Goal: Information Seeking & Learning: Check status

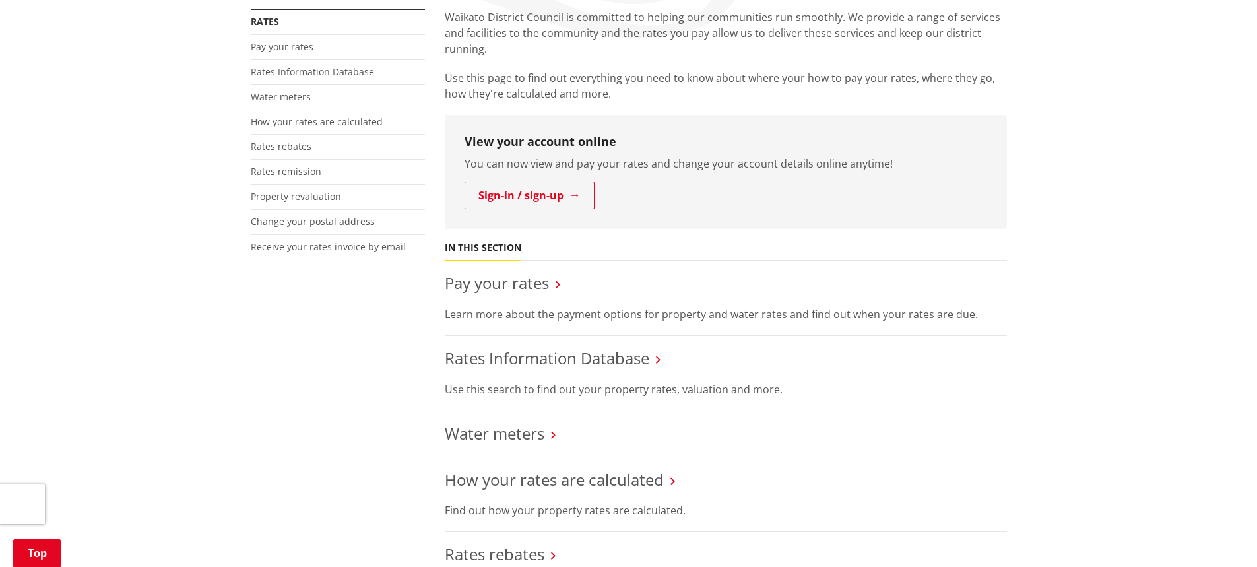
scroll to position [264, 0]
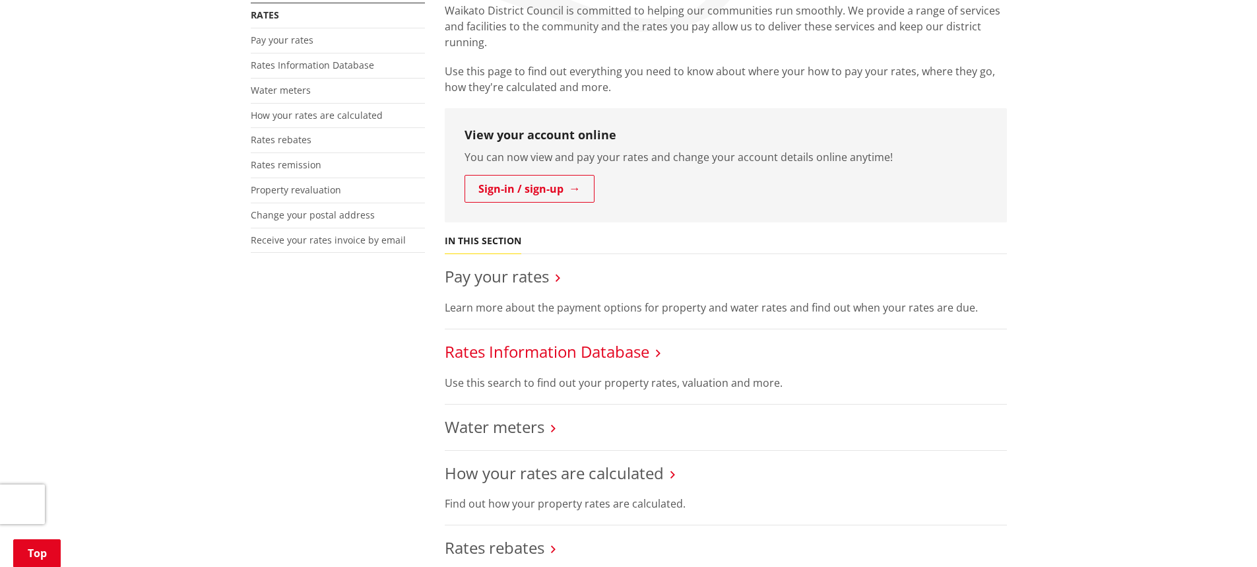
click at [558, 347] on link "Rates Information Database" at bounding box center [547, 352] width 205 height 22
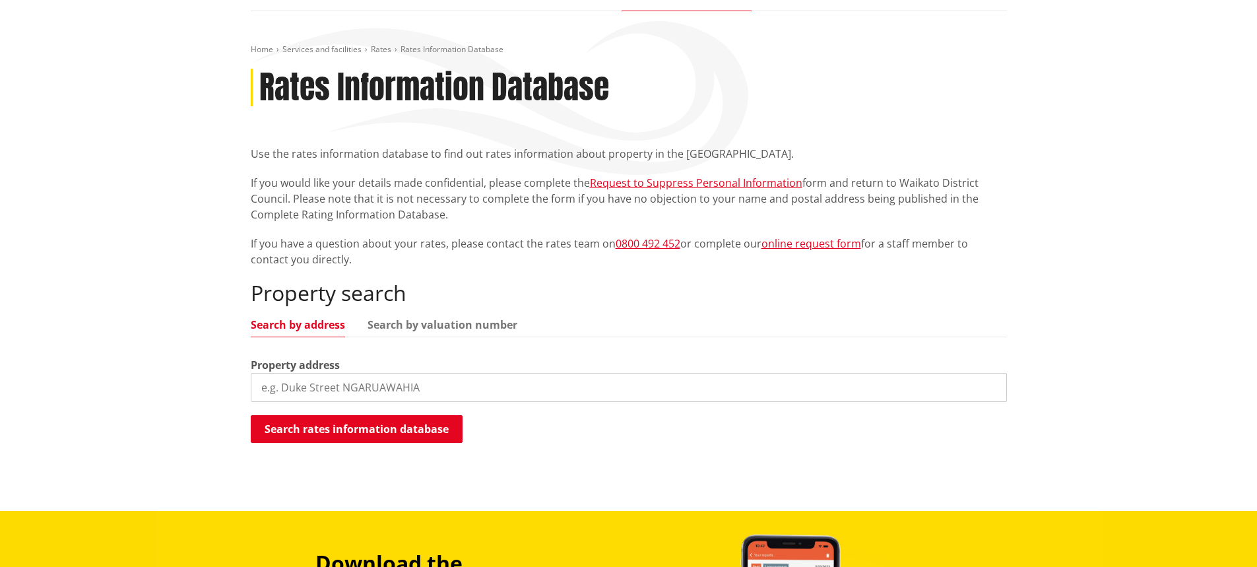
scroll to position [132, 0]
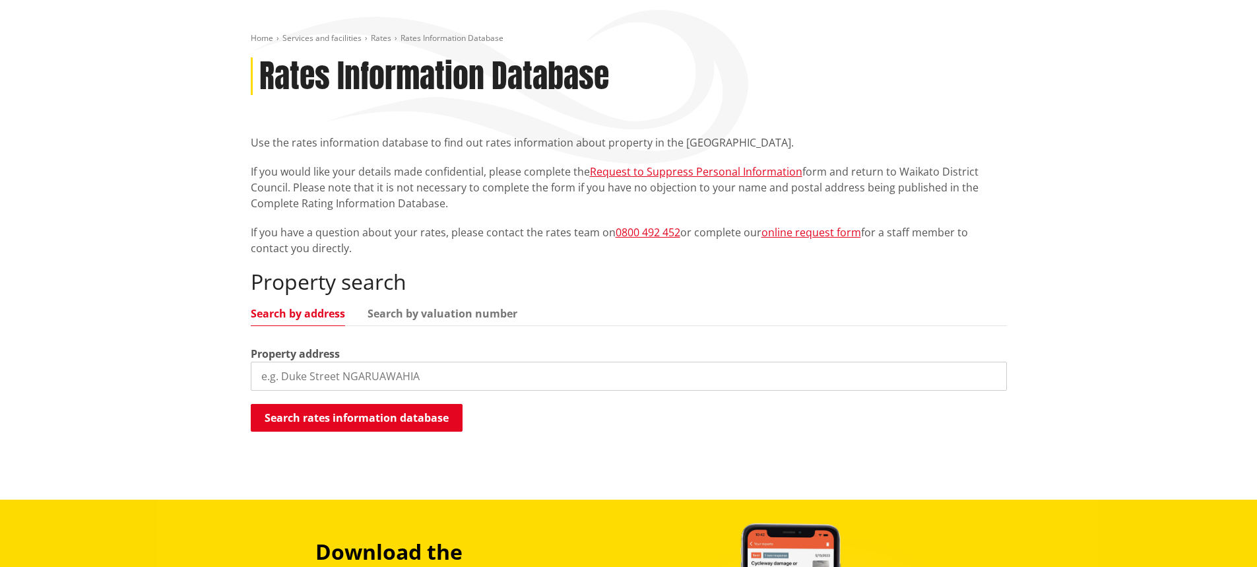
click at [377, 360] on div "Property address" at bounding box center [629, 368] width 756 height 45
click at [354, 377] on input "search" at bounding box center [629, 376] width 756 height 29
type input "90 Robertson Road"
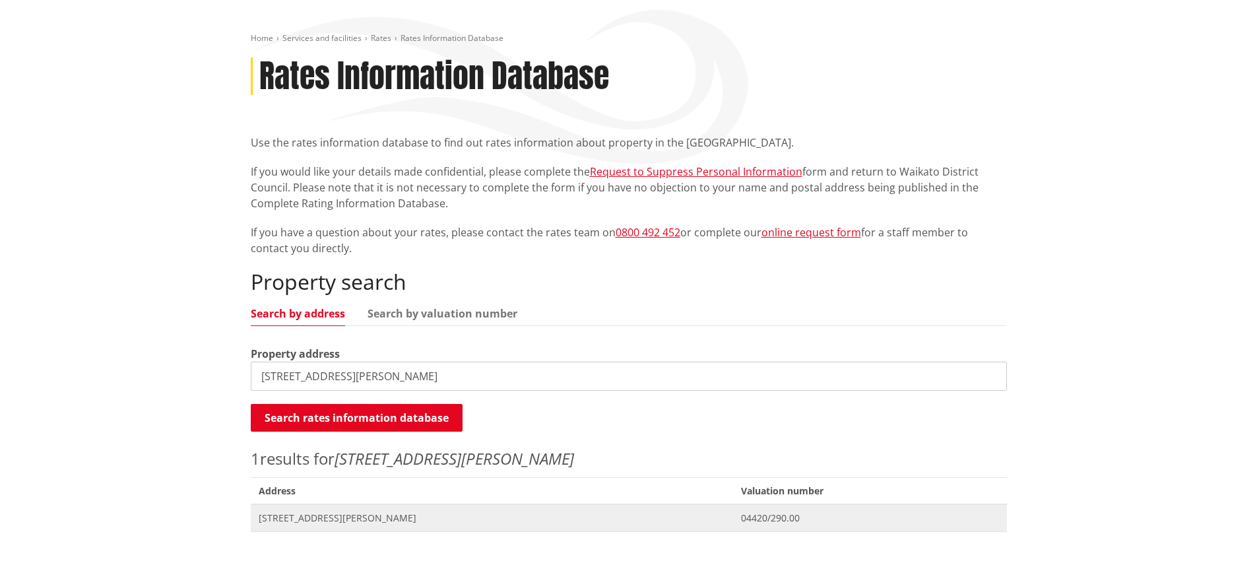
click at [747, 521] on span "04420/290.00" at bounding box center [869, 517] width 257 height 13
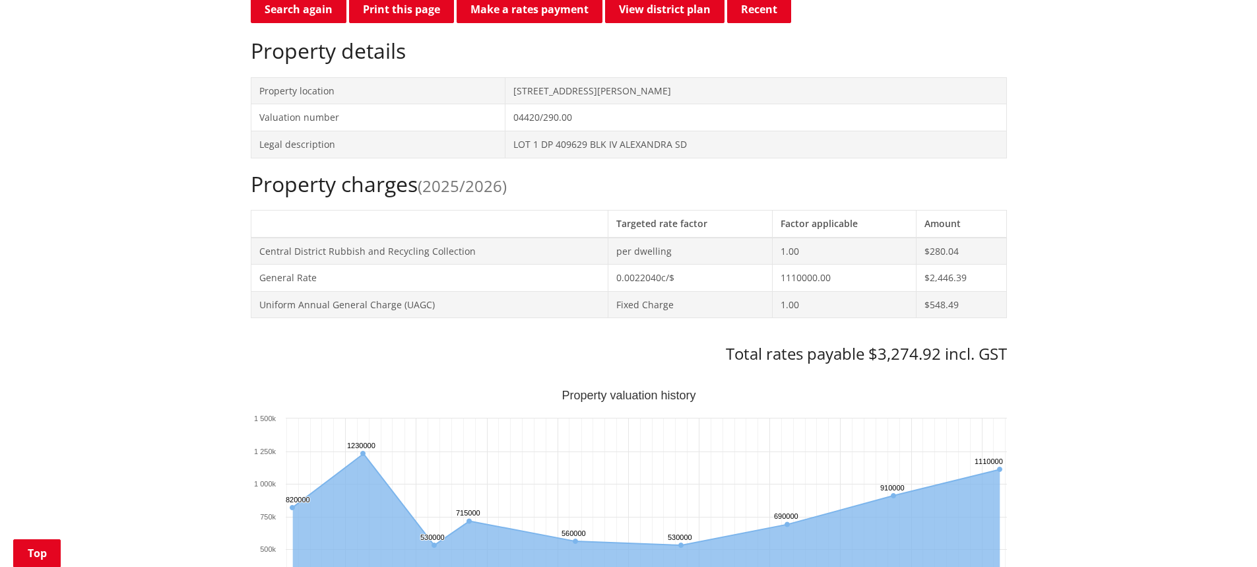
scroll to position [330, 0]
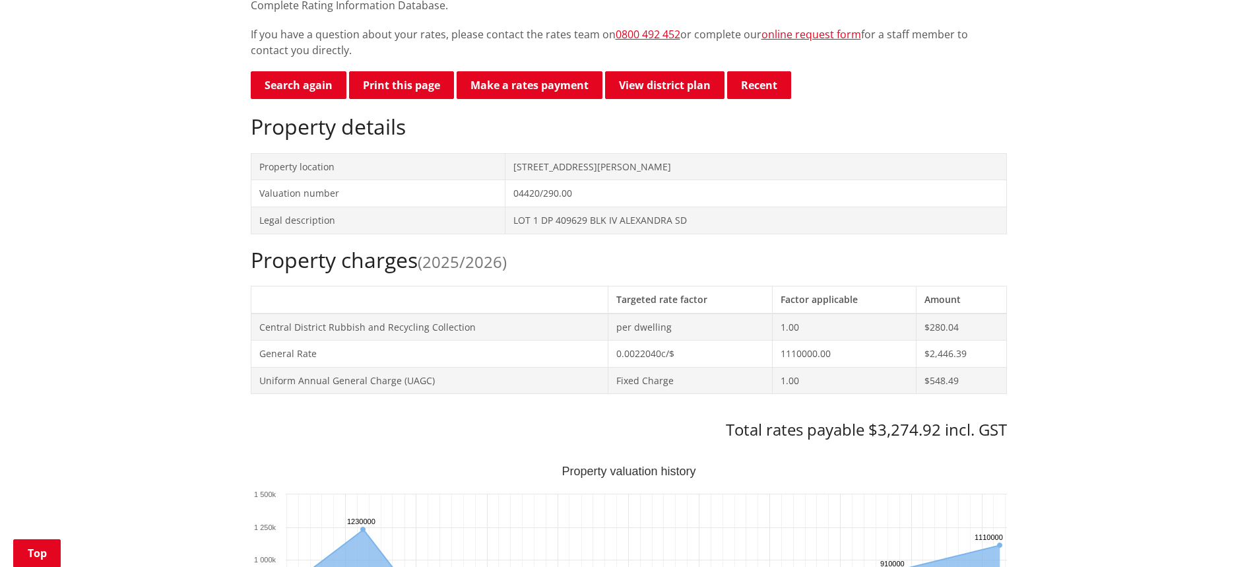
click at [466, 261] on span "(2025/2026)" at bounding box center [462, 262] width 89 height 22
click at [335, 263] on h2 "Property charges (2025/2026)" at bounding box center [629, 259] width 756 height 25
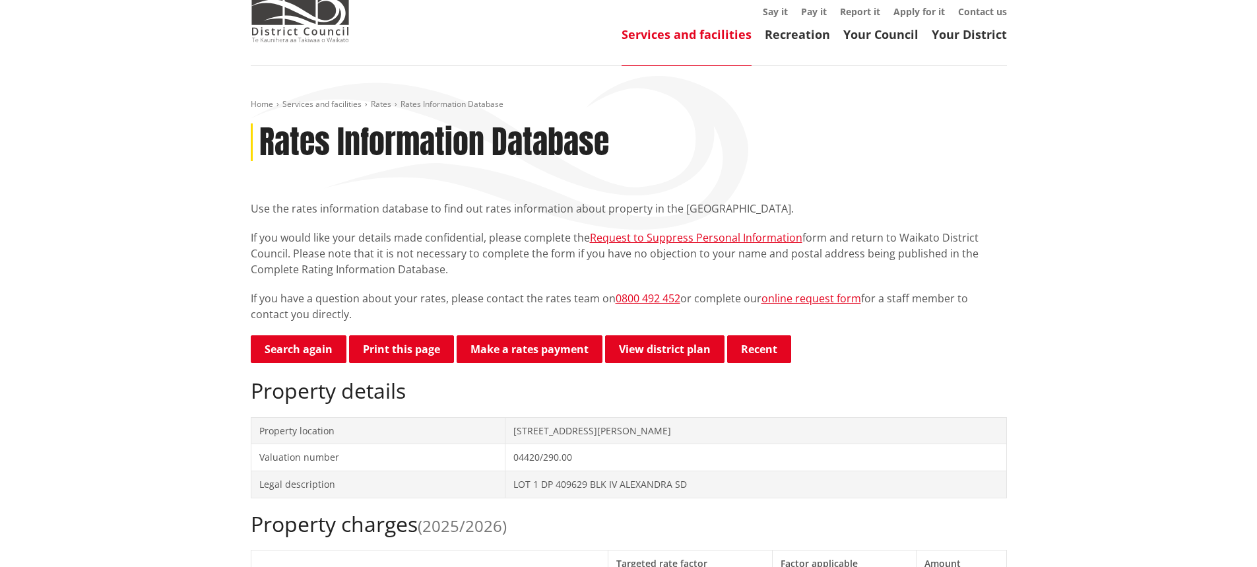
scroll to position [0, 0]
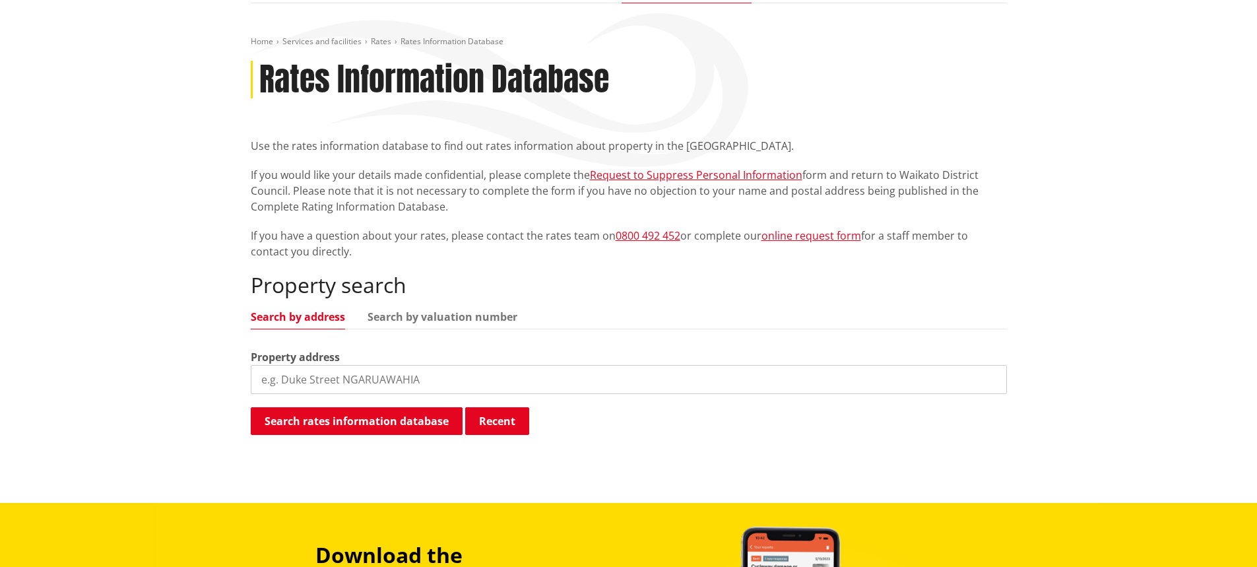
scroll to position [132, 0]
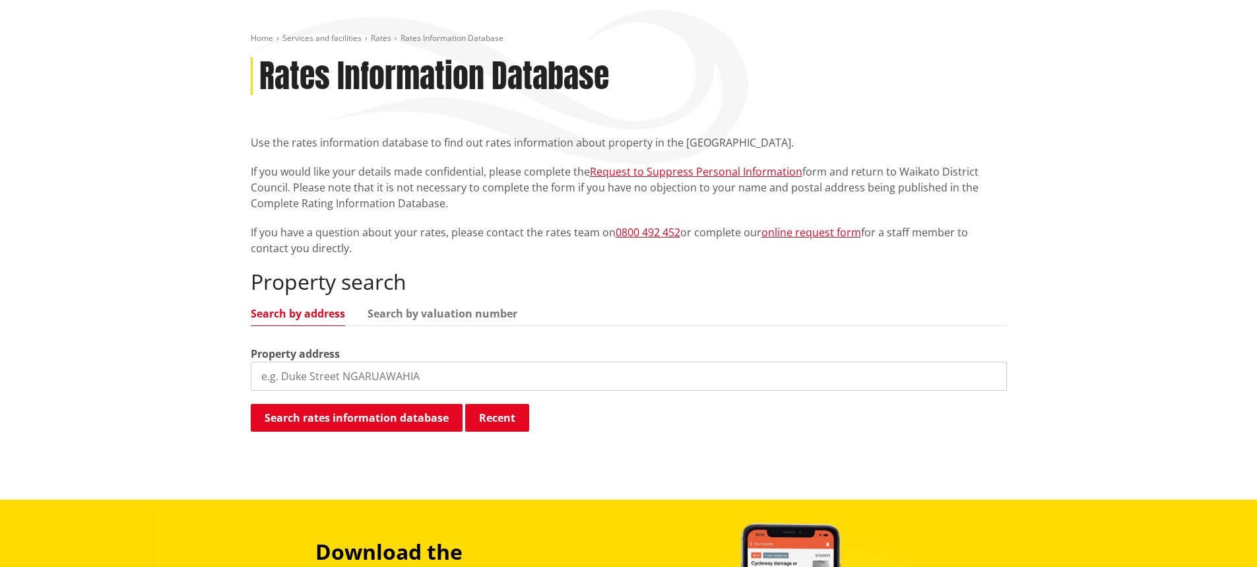
click at [349, 376] on input "search" at bounding box center [629, 376] width 756 height 29
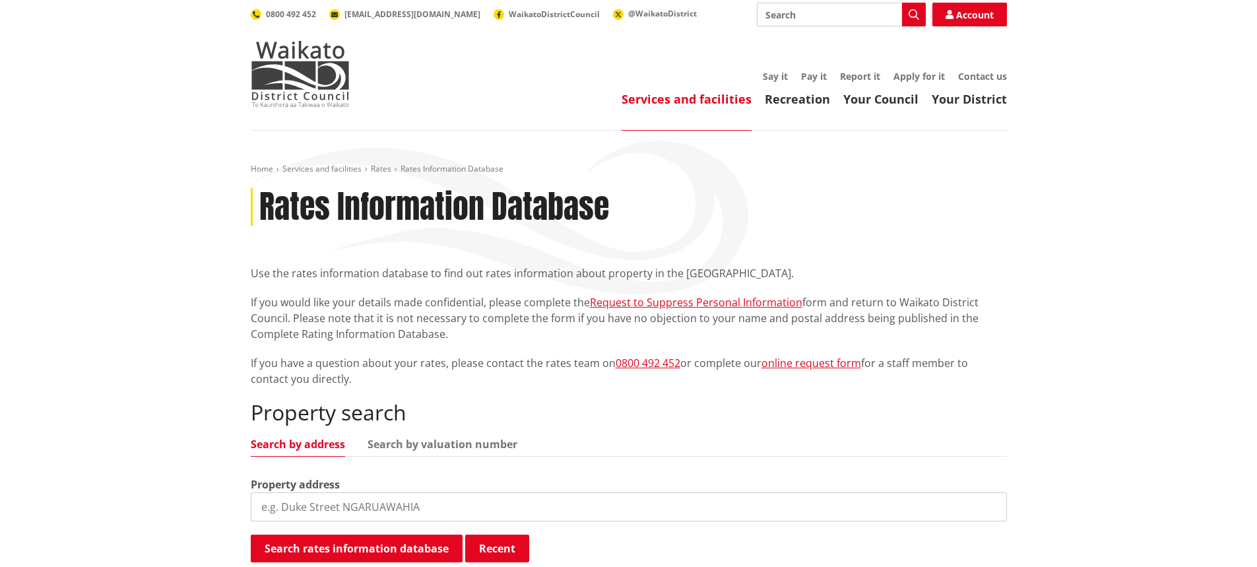
scroll to position [0, 0]
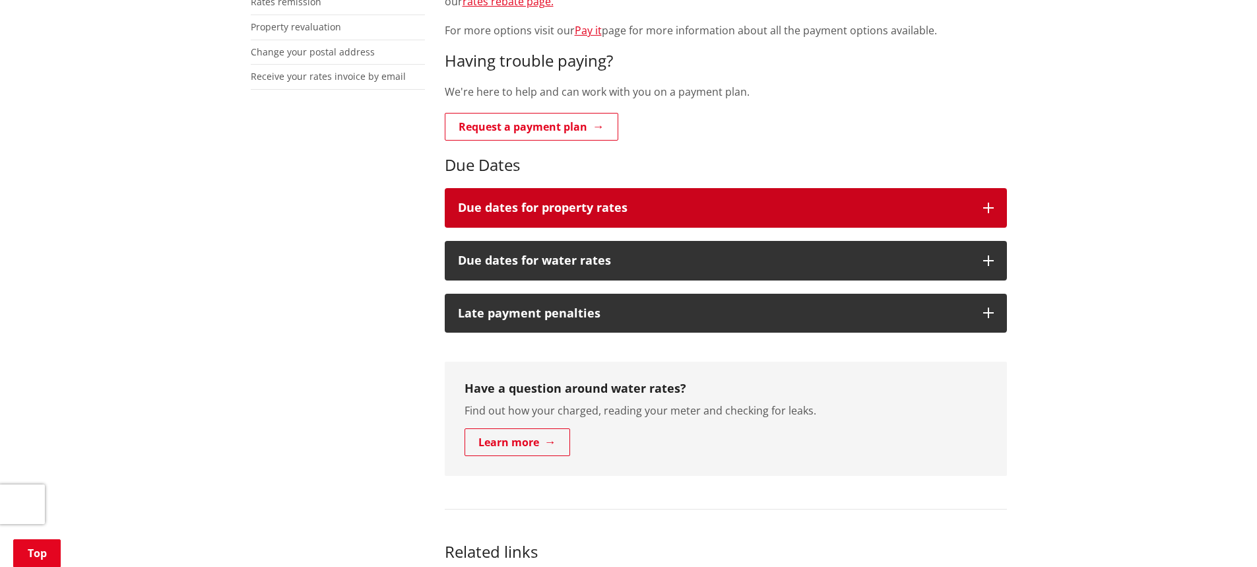
scroll to position [462, 0]
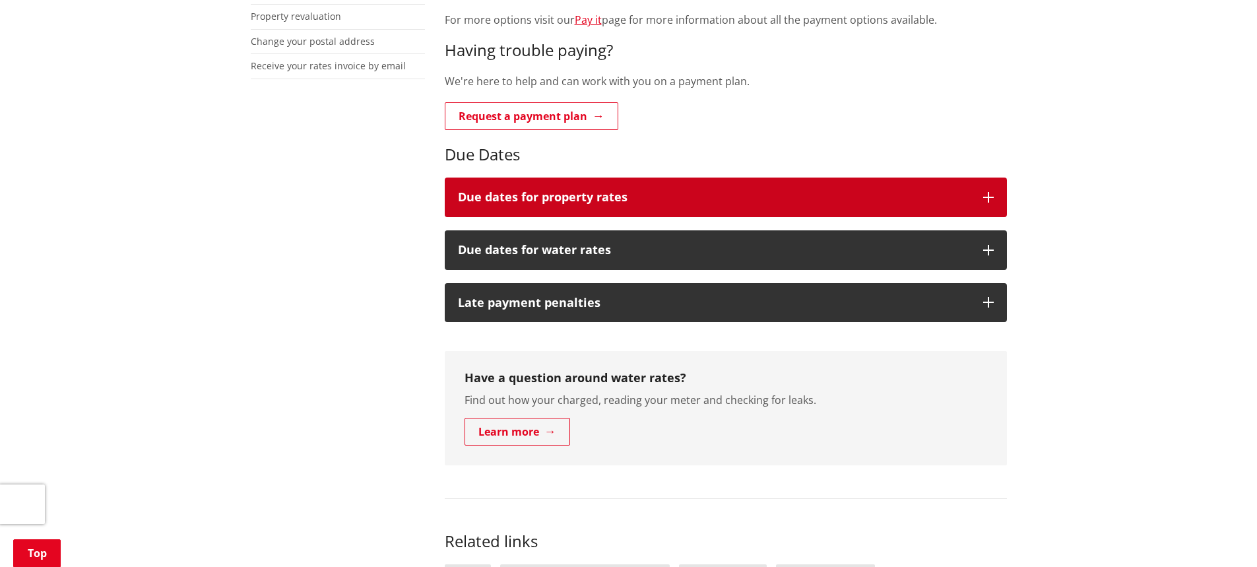
click at [987, 195] on icon "button" at bounding box center [988, 197] width 11 height 11
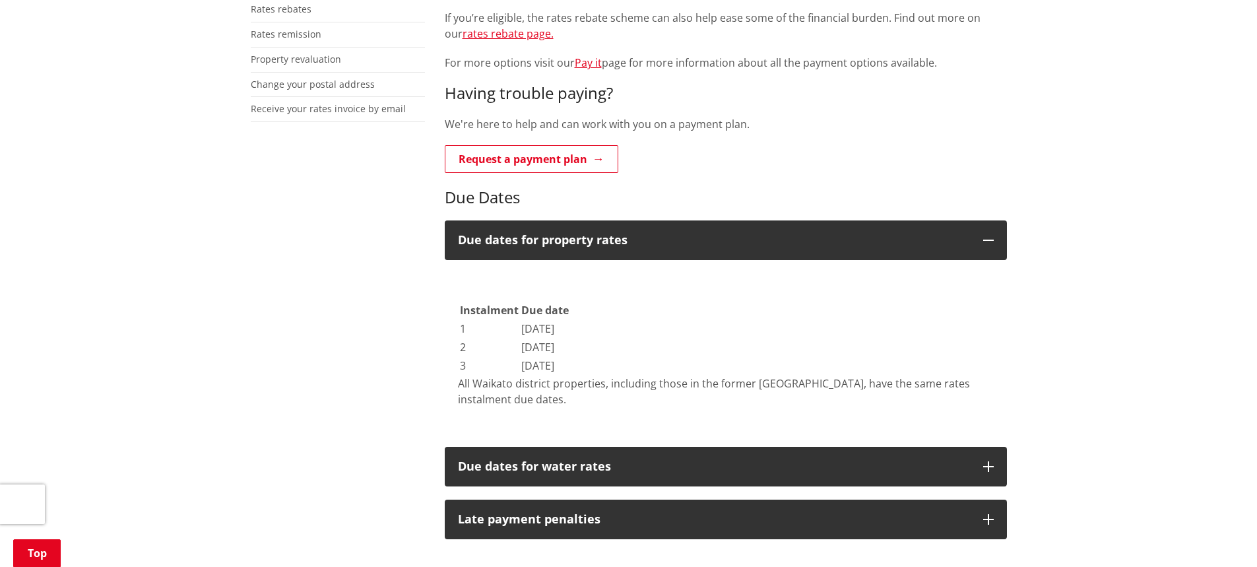
scroll to position [396, 0]
